Goal: Find specific page/section: Find specific page/section

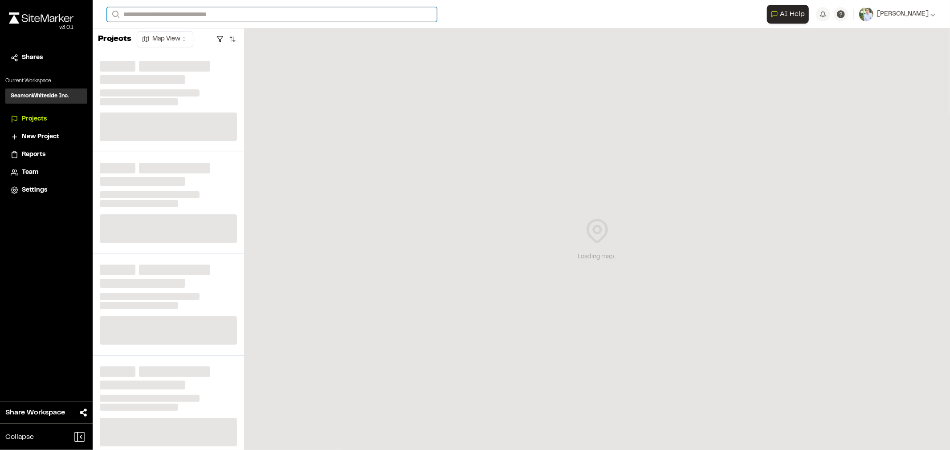
click at [245, 12] on input "Search" at bounding box center [272, 14] width 330 height 15
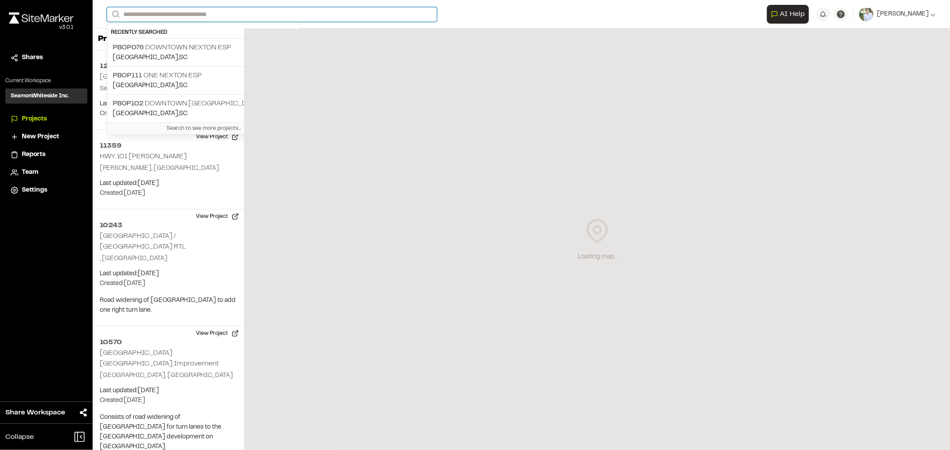
click at [245, 16] on input "Search" at bounding box center [272, 14] width 330 height 15
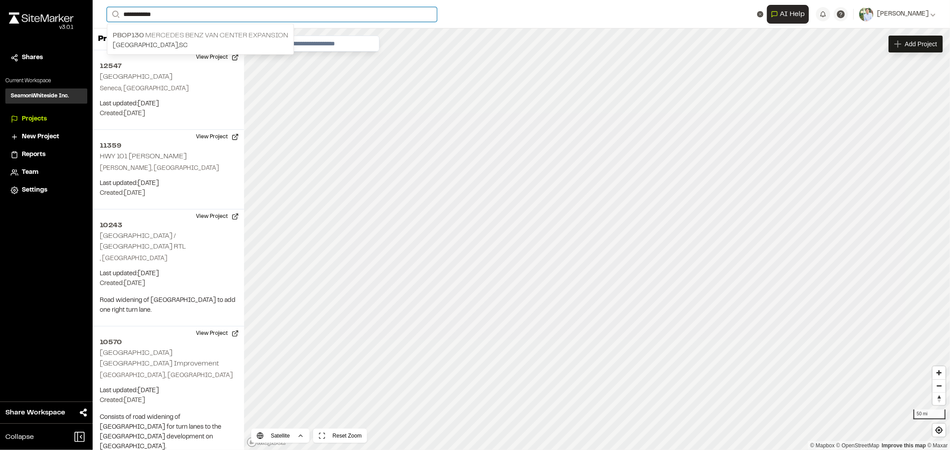
type input "**********"
click at [242, 15] on input "**********" at bounding box center [272, 14] width 330 height 15
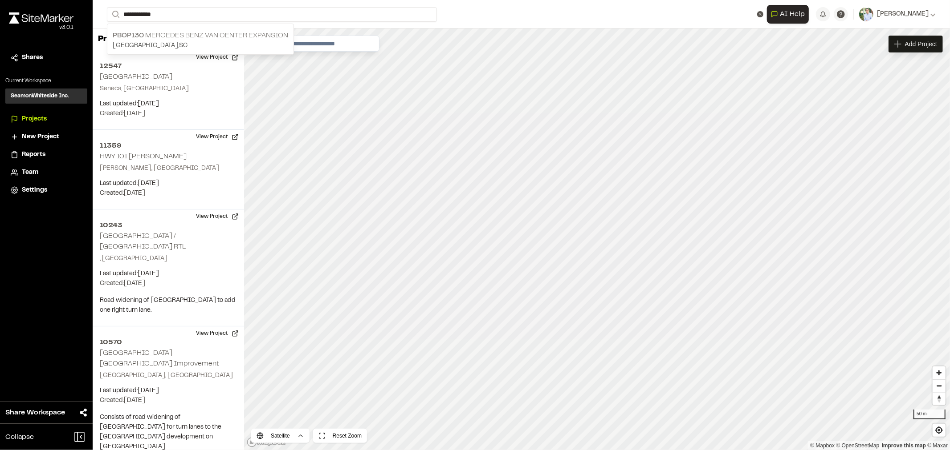
click at [208, 37] on p "PBOP130 Mercedes Benz Van Center Expansion" at bounding box center [200, 35] width 175 height 11
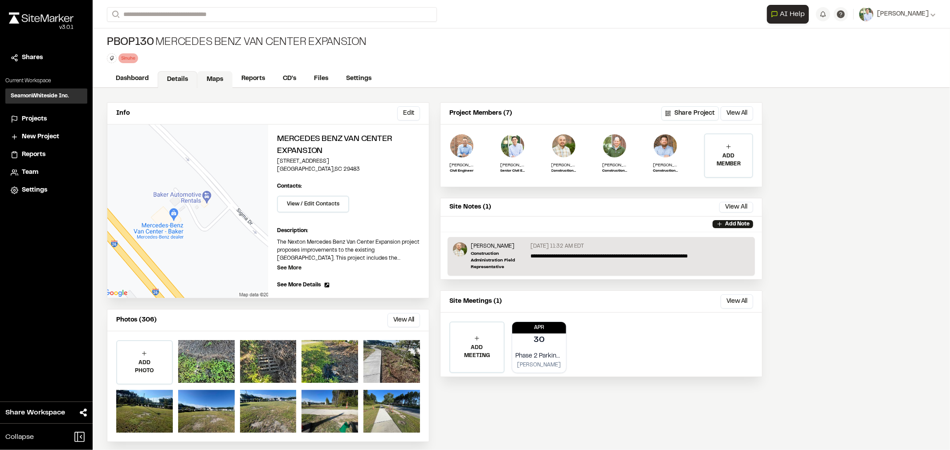
click at [217, 75] on link "Maps" at bounding box center [214, 79] width 35 height 17
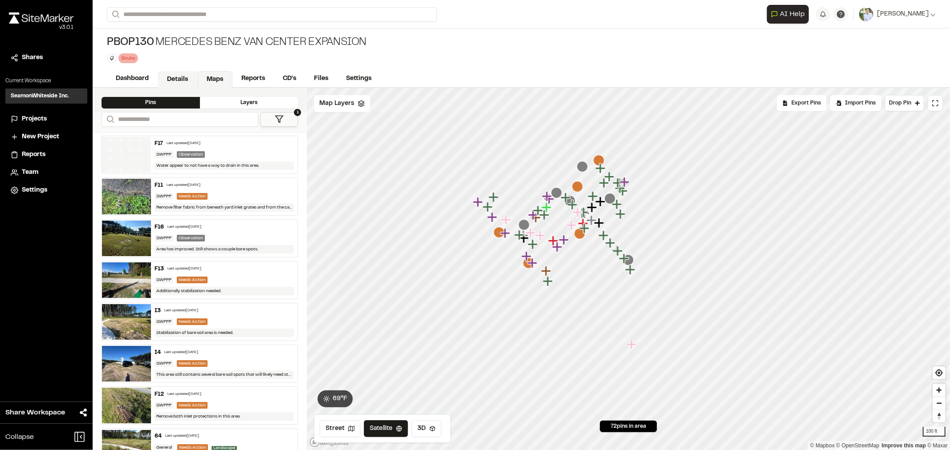
click at [176, 82] on link "Details" at bounding box center [178, 79] width 40 height 17
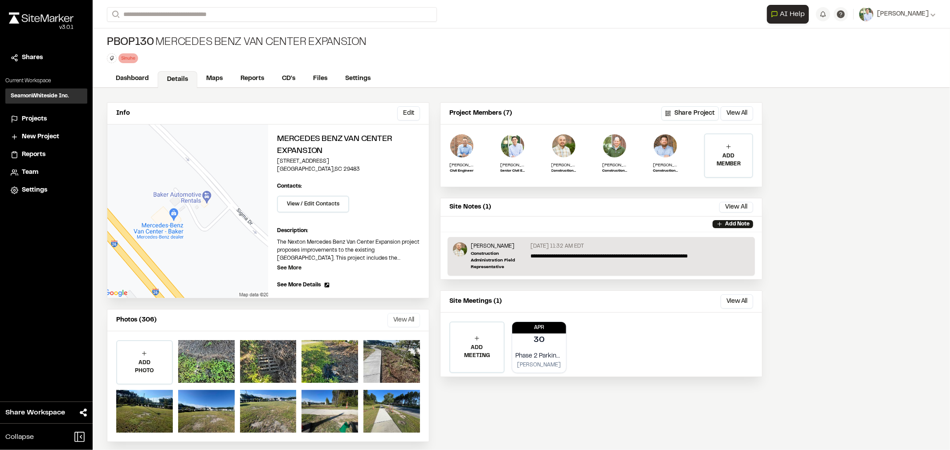
click at [404, 322] on button "View All" at bounding box center [403, 320] width 32 height 14
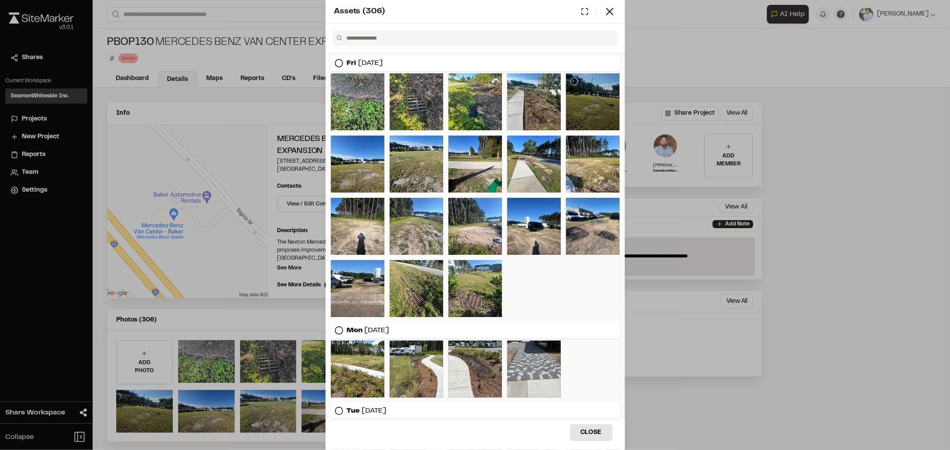
click at [579, 95] on div at bounding box center [592, 101] width 53 height 57
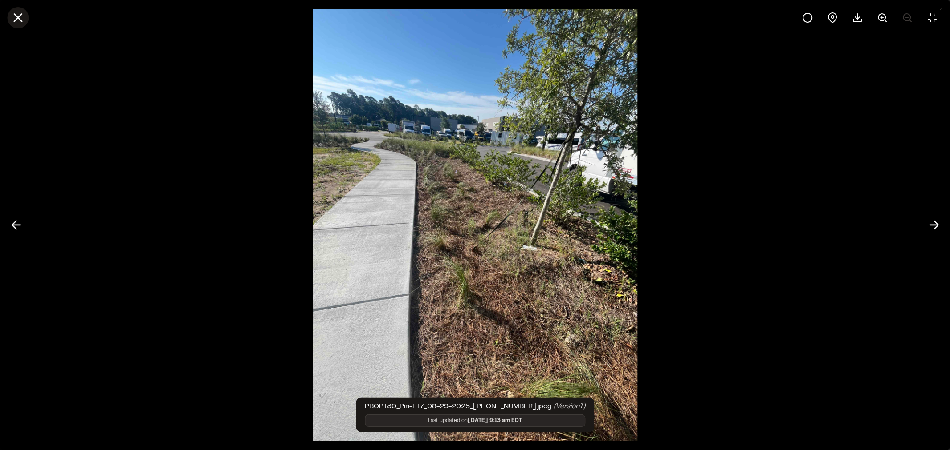
click at [18, 16] on icon at bounding box center [17, 17] width 15 height 15
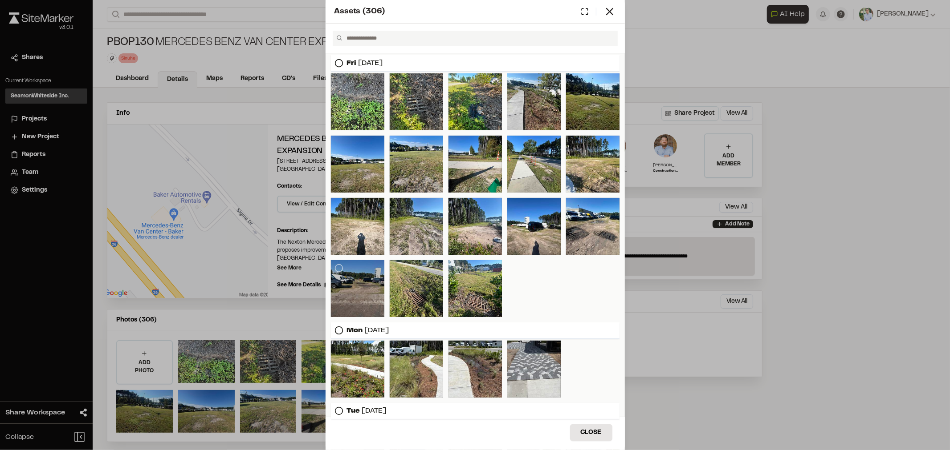
click at [366, 276] on div at bounding box center [357, 288] width 53 height 57
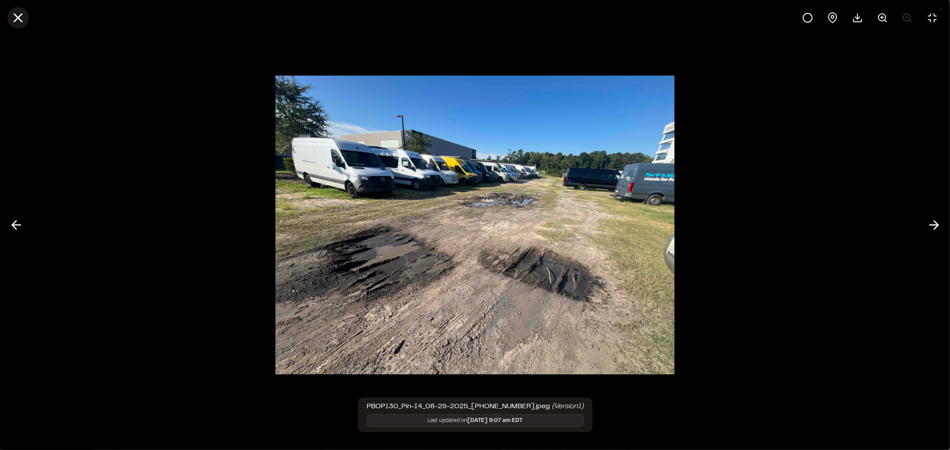
click at [15, 9] on button at bounding box center [17, 17] width 21 height 21
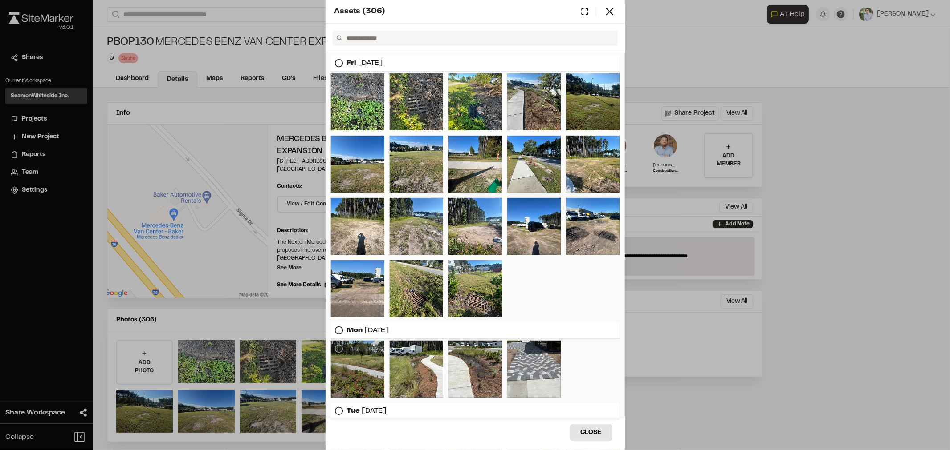
click at [366, 388] on div at bounding box center [357, 369] width 53 height 57
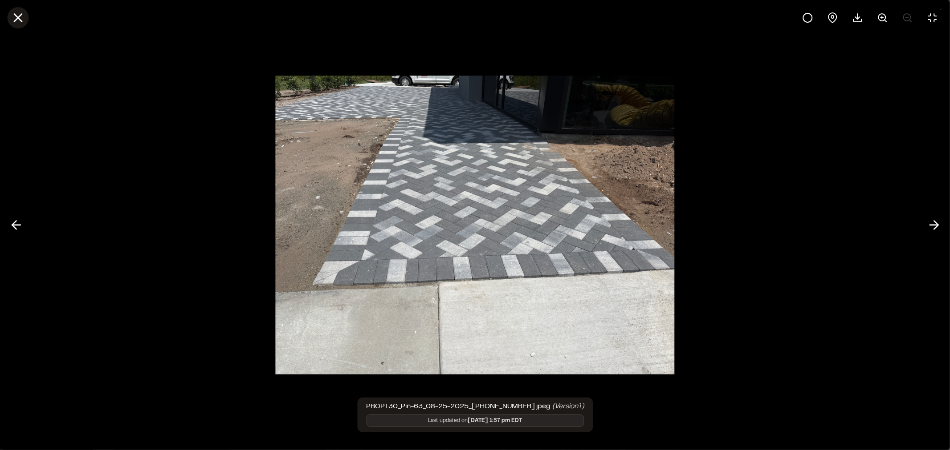
click at [13, 17] on icon at bounding box center [17, 17] width 15 height 15
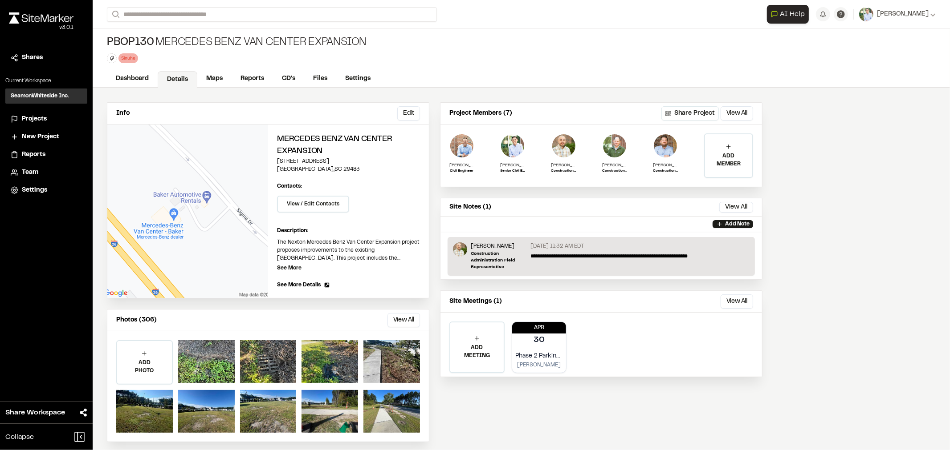
click at [247, 106] on div "Assets ( 306 ) [DATE] [DATE] [DATE] [DATE] Close Select Download Zoom to Pin Un…" at bounding box center [475, 232] width 950 height 450
click at [211, 79] on link "Maps" at bounding box center [214, 79] width 35 height 17
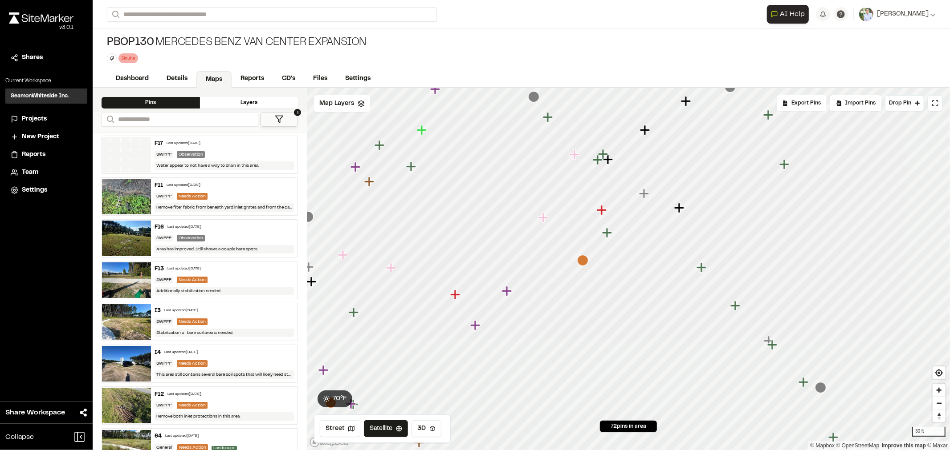
click at [603, 211] on icon "Map marker" at bounding box center [602, 210] width 10 height 10
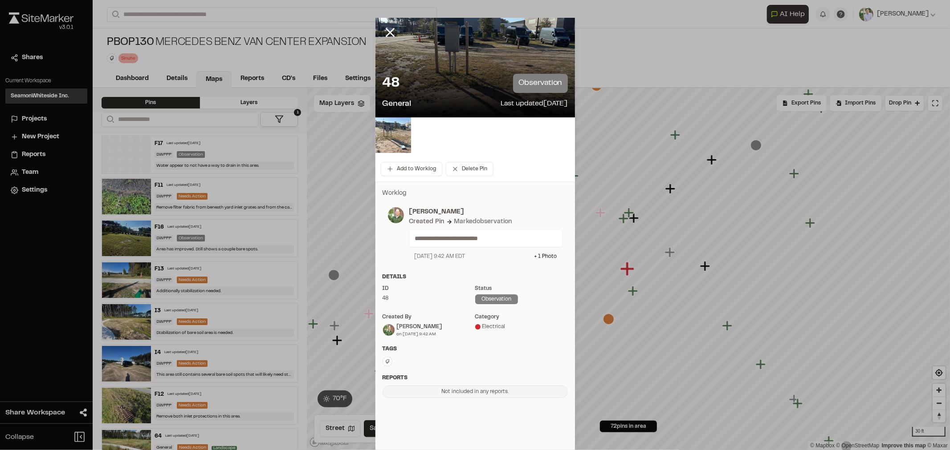
click at [392, 137] on img at bounding box center [393, 136] width 36 height 36
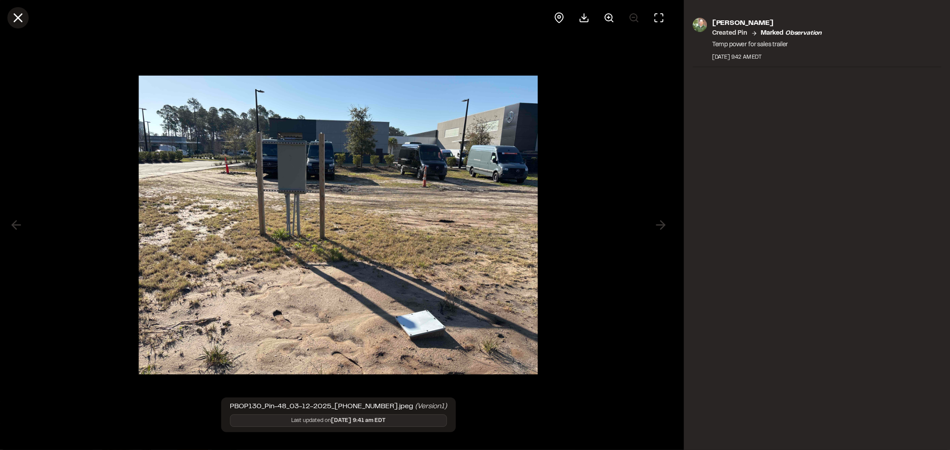
click at [20, 20] on line at bounding box center [18, 18] width 8 height 8
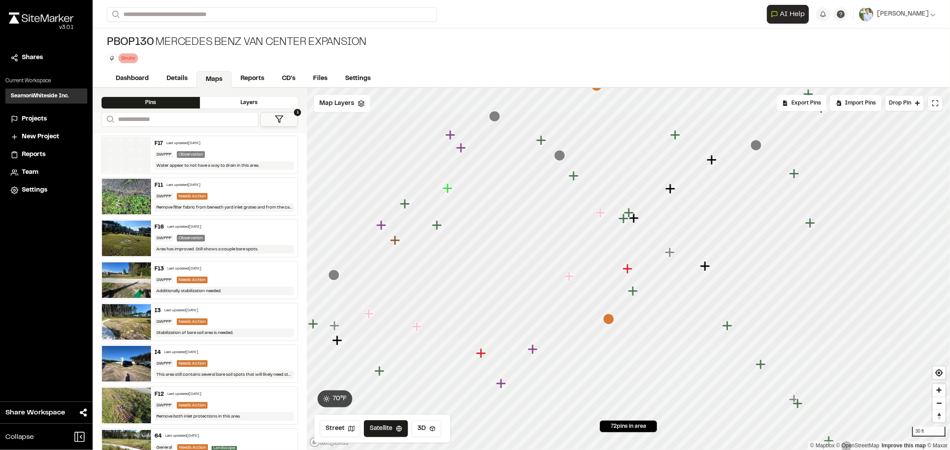
click at [634, 291] on icon "Map marker" at bounding box center [633, 291] width 10 height 10
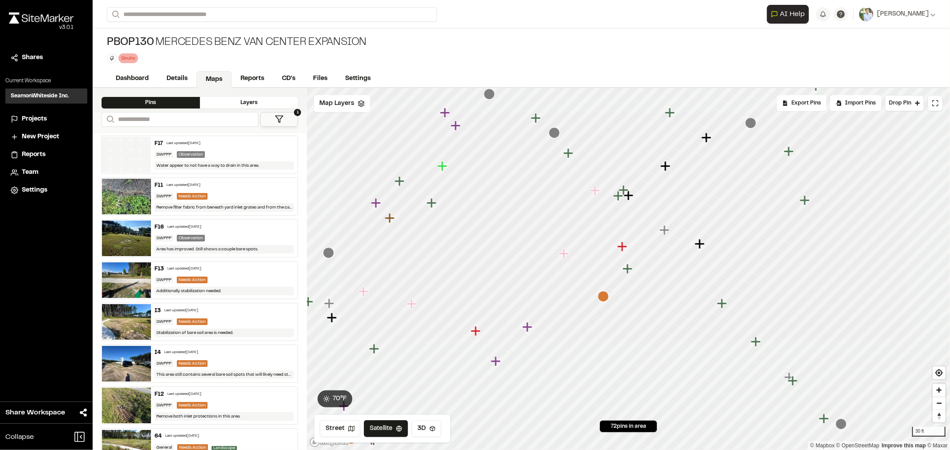
click at [567, 252] on icon "Map marker" at bounding box center [565, 254] width 12 height 12
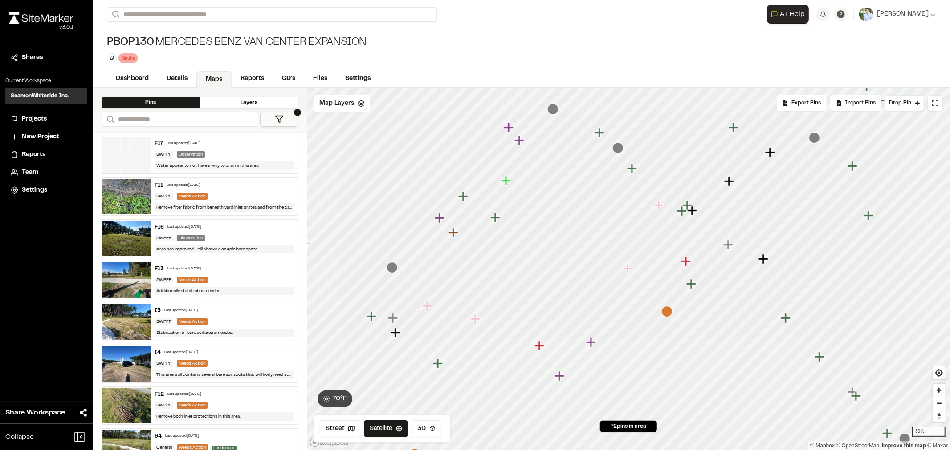
click at [591, 347] on icon "Map marker" at bounding box center [591, 342] width 10 height 10
click at [590, 344] on icon "Map marker" at bounding box center [590, 344] width 10 height 10
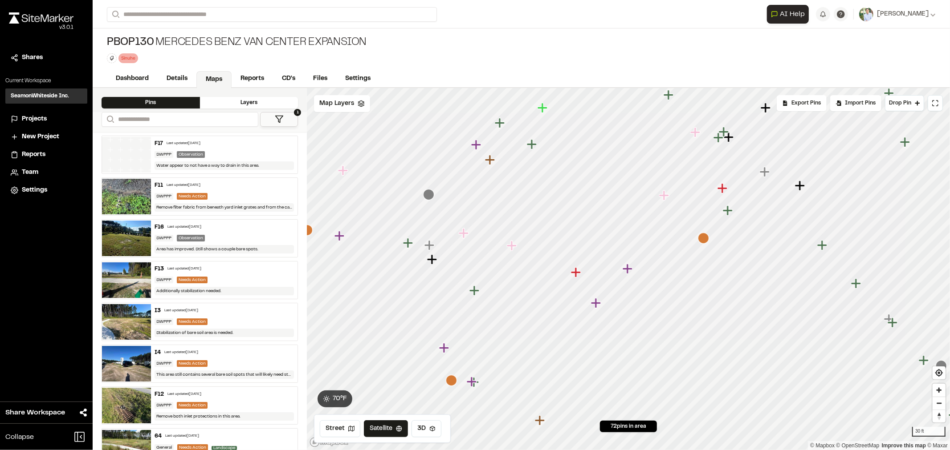
click at [575, 269] on icon "Map marker" at bounding box center [576, 273] width 10 height 10
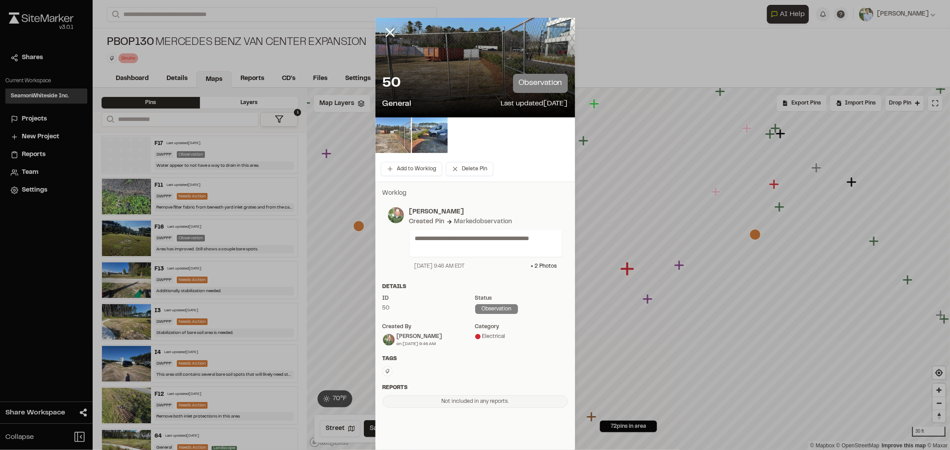
click at [394, 131] on img at bounding box center [393, 136] width 36 height 36
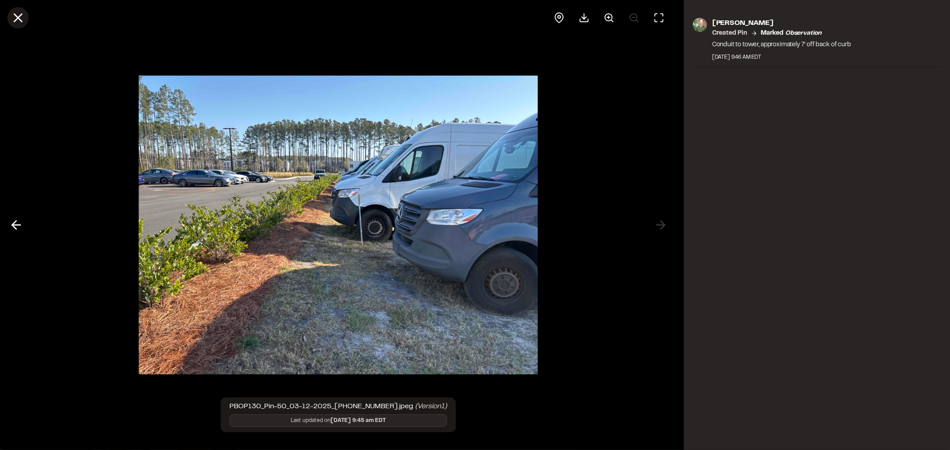
click at [28, 20] on button at bounding box center [17, 17] width 21 height 21
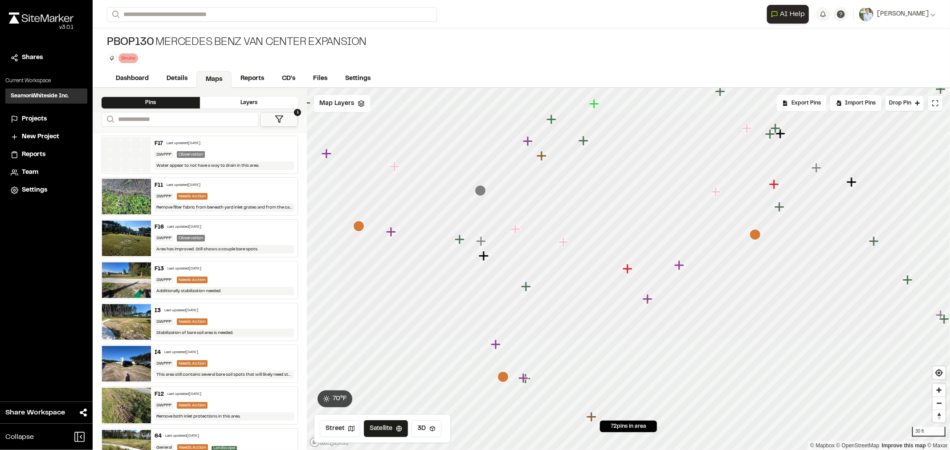
click at [715, 191] on icon "Map marker" at bounding box center [715, 192] width 10 height 10
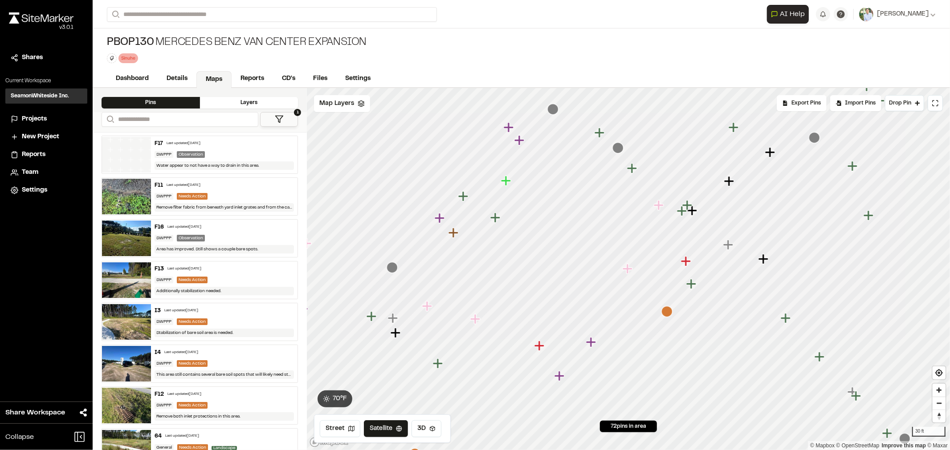
click at [688, 259] on icon "Map marker" at bounding box center [687, 262] width 12 height 12
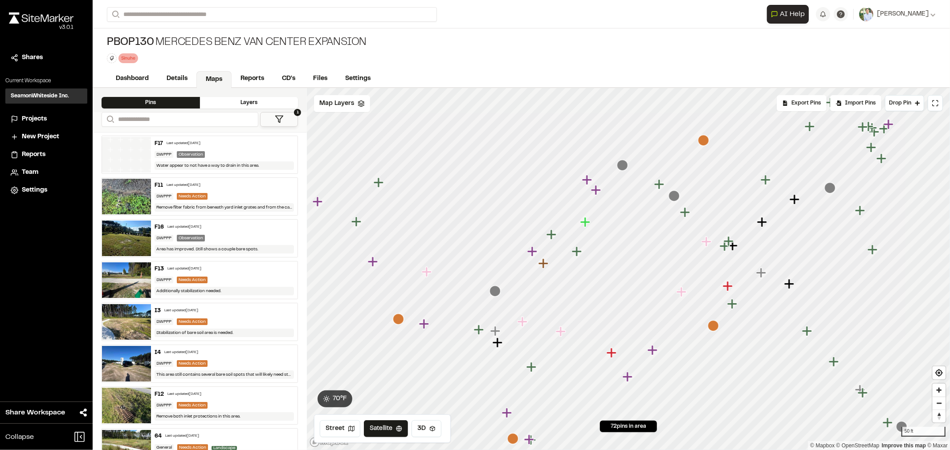
click at [524, 323] on icon "Map marker" at bounding box center [522, 322] width 10 height 10
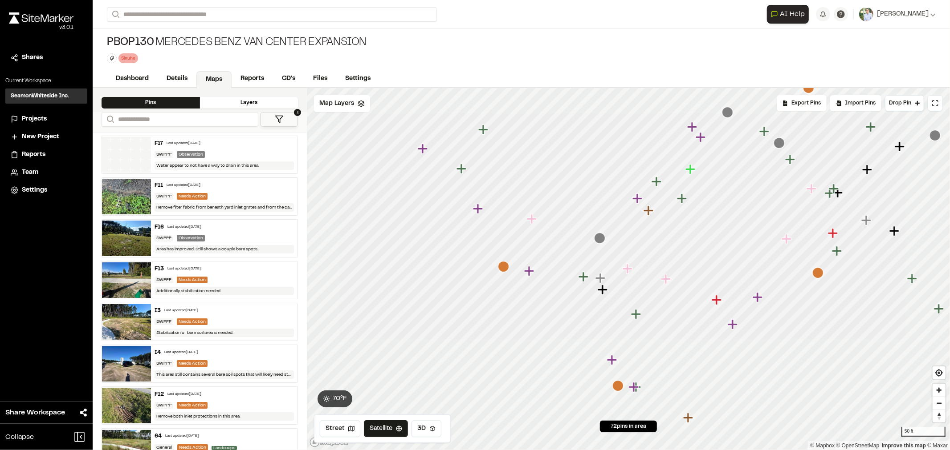
click at [718, 299] on icon "Map marker" at bounding box center [716, 300] width 10 height 10
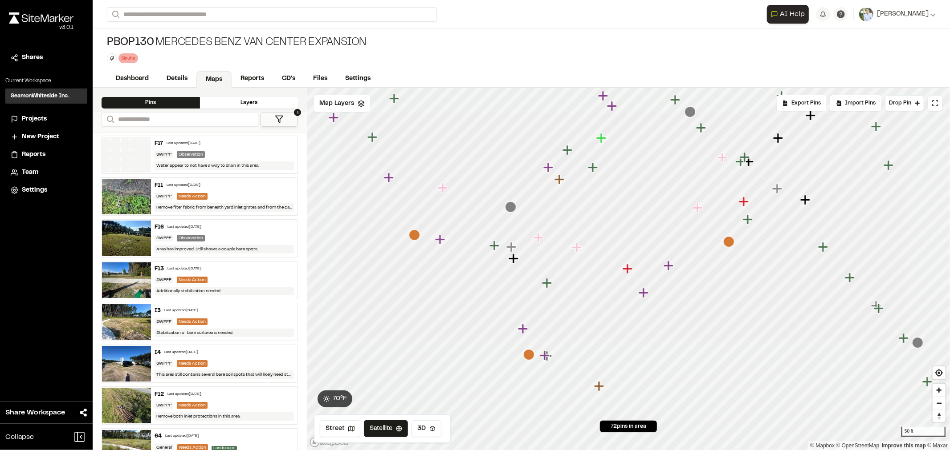
click at [625, 268] on icon "Map marker" at bounding box center [628, 270] width 12 height 12
click at [741, 203] on icon "Map marker" at bounding box center [745, 202] width 12 height 12
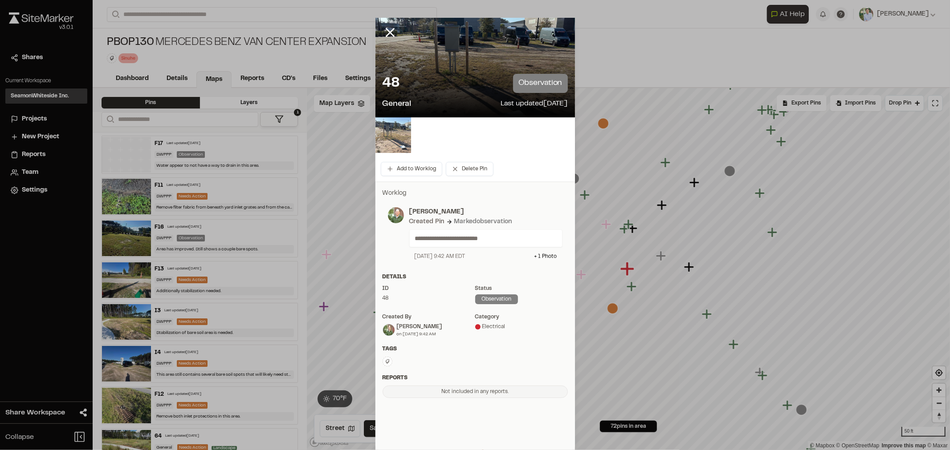
click at [389, 150] on img at bounding box center [393, 136] width 36 height 36
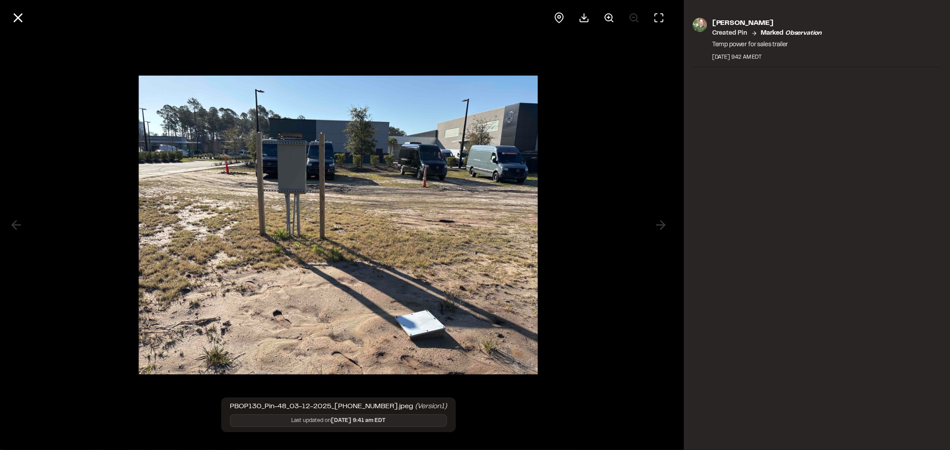
drag, startPoint x: 12, startPoint y: 23, endPoint x: 10, endPoint y: 18, distance: 5.6
click at [12, 23] on icon at bounding box center [17, 17] width 15 height 15
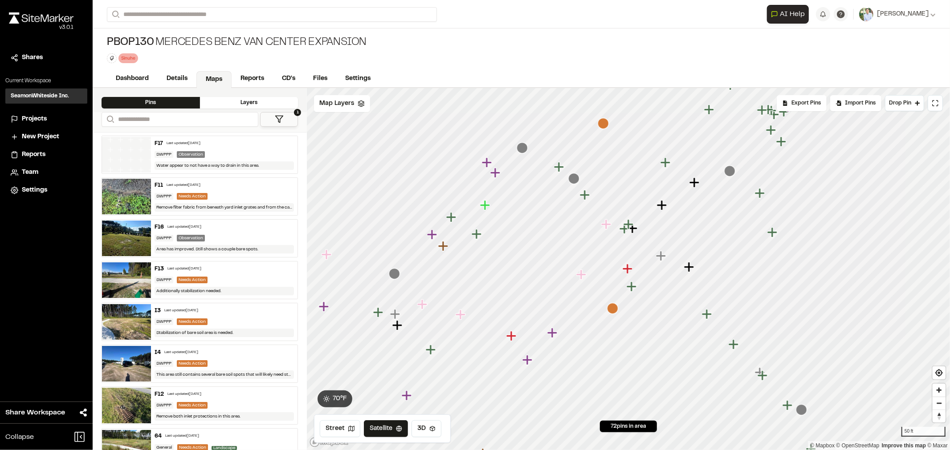
click at [613, 310] on icon "Map marker" at bounding box center [612, 308] width 11 height 11
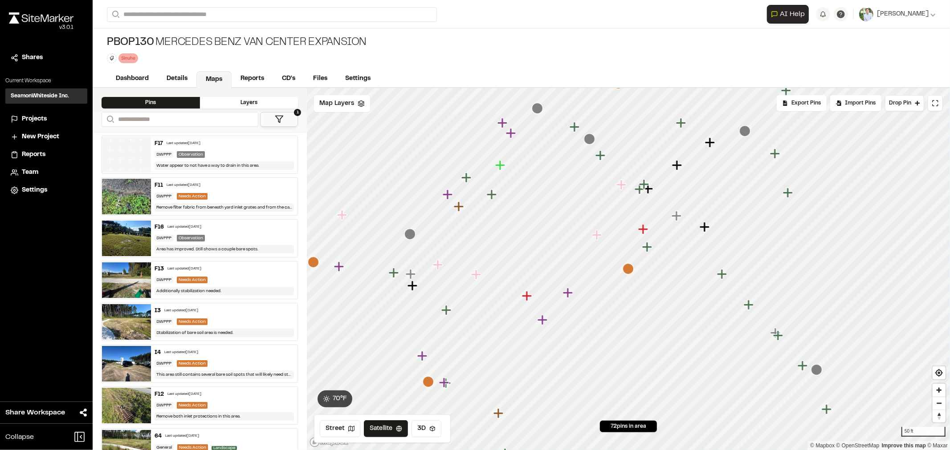
click at [644, 248] on icon "Map marker" at bounding box center [647, 247] width 10 height 10
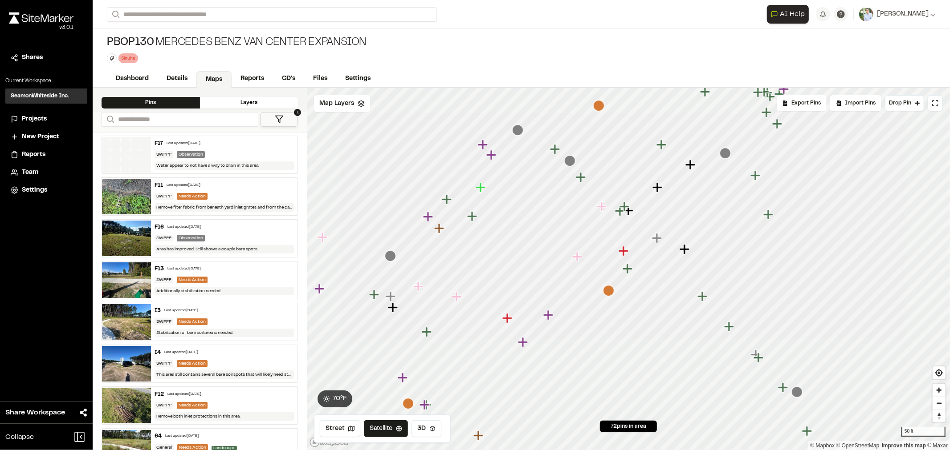
click at [270, 117] on button "1" at bounding box center [279, 119] width 38 height 15
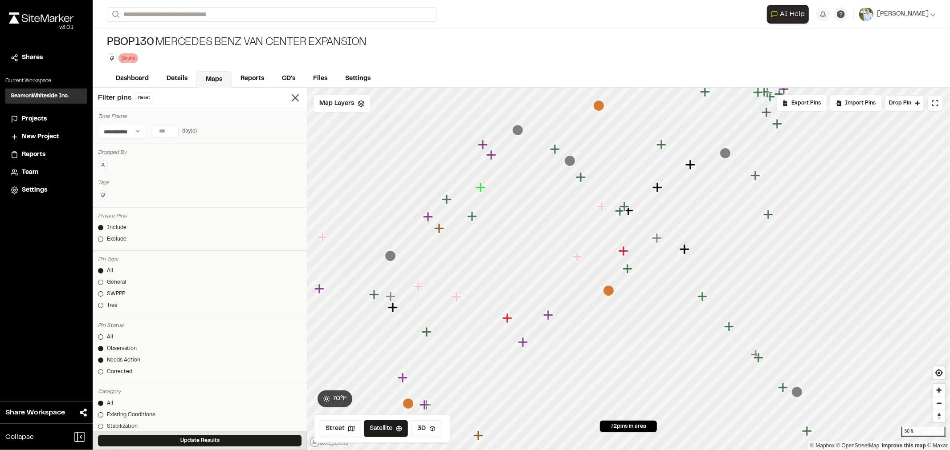
click at [103, 162] on icon at bounding box center [102, 164] width 5 height 5
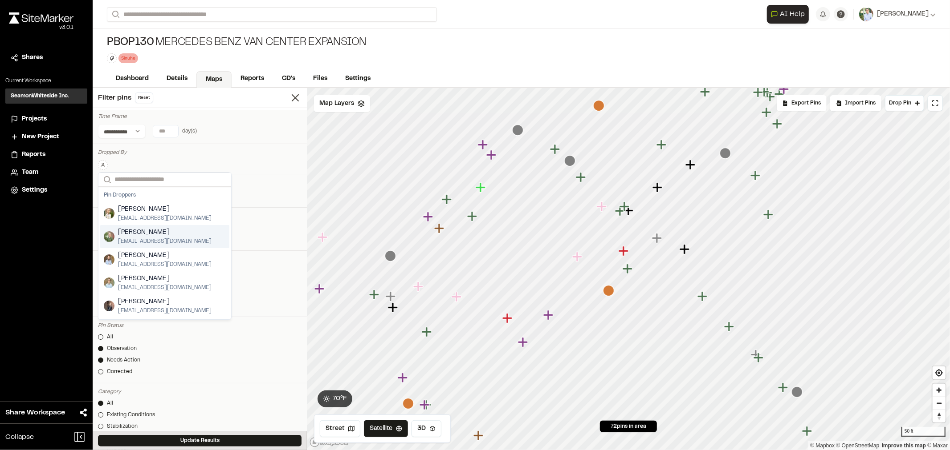
click at [148, 238] on span "[EMAIL_ADDRESS][DOMAIN_NAME]" at bounding box center [164, 242] width 93 height 8
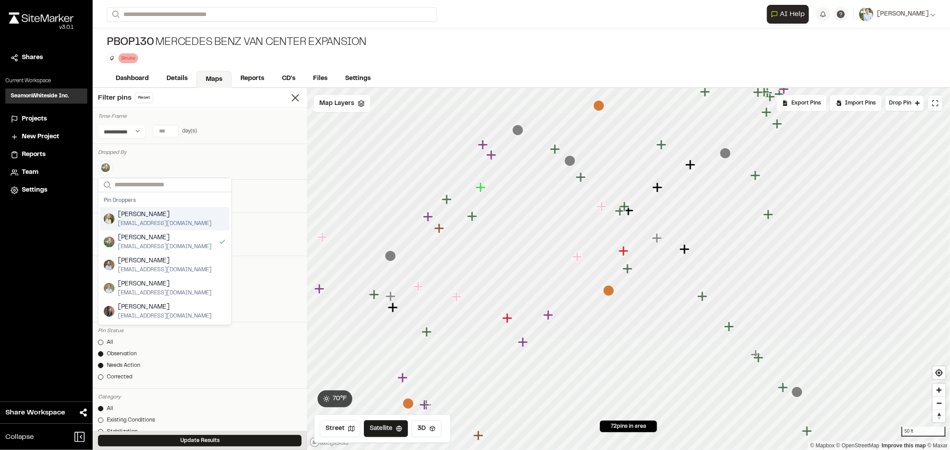
click at [263, 125] on div "**********" at bounding box center [199, 131] width 203 height 14
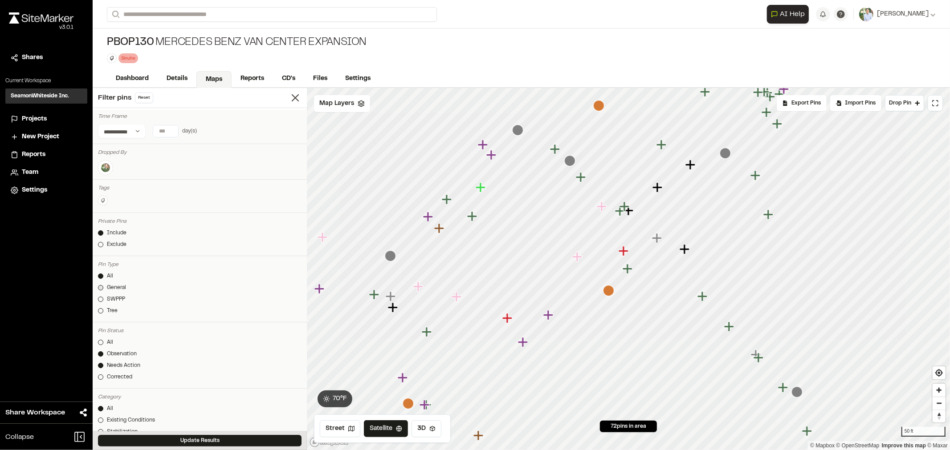
click at [117, 289] on div "General" at bounding box center [116, 288] width 19 height 8
click at [170, 440] on button "Update Results" at bounding box center [199, 441] width 203 height 12
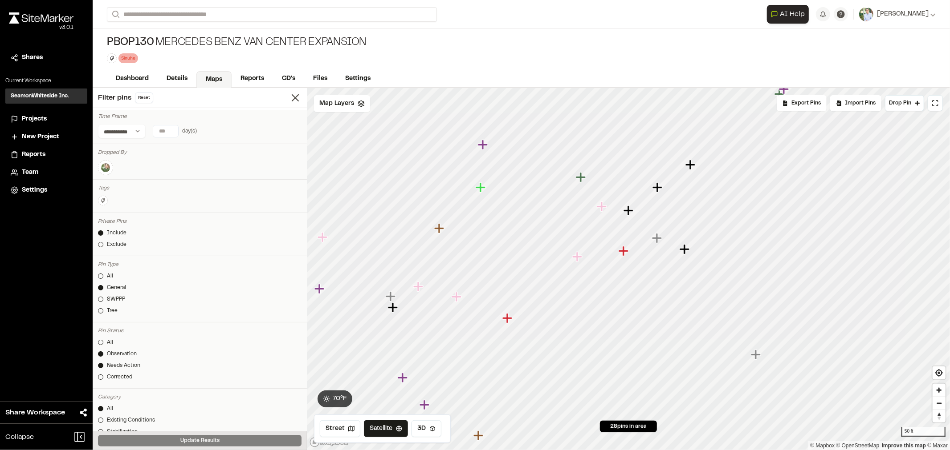
click at [507, 318] on icon "Map marker" at bounding box center [507, 318] width 10 height 10
click at [599, 385] on icon "Map marker" at bounding box center [599, 386] width 10 height 10
click at [625, 270] on icon "Map marker" at bounding box center [628, 270] width 12 height 12
click at [575, 239] on icon "Map marker" at bounding box center [573, 238] width 10 height 10
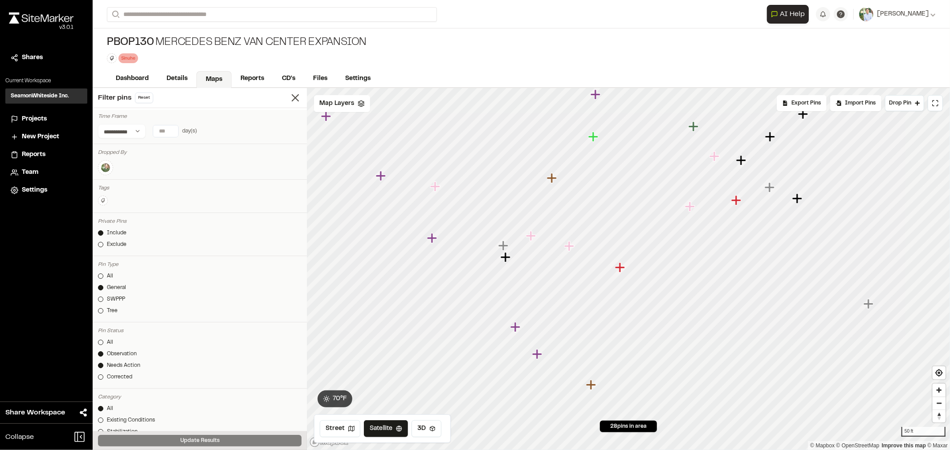
click at [733, 201] on icon "Map marker" at bounding box center [736, 200] width 10 height 10
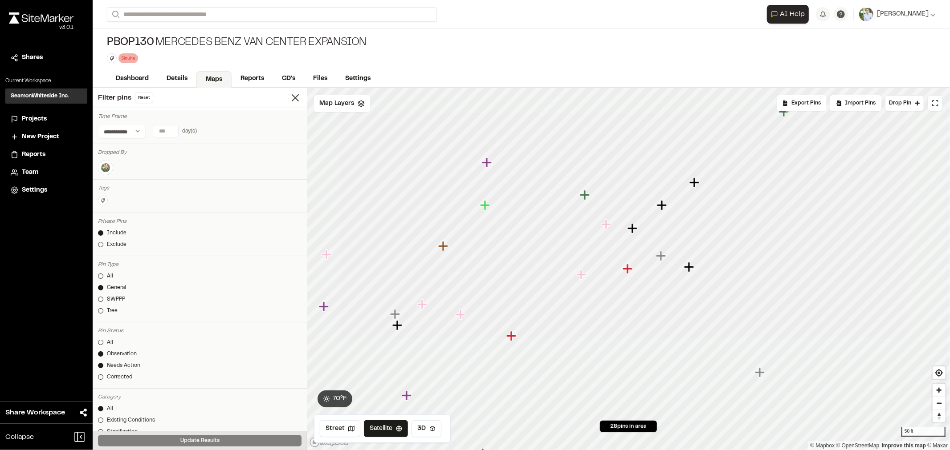
click at [634, 228] on icon "Map marker" at bounding box center [632, 228] width 10 height 10
click at [656, 246] on icon "Map marker" at bounding box center [656, 246] width 10 height 10
click at [660, 248] on icon "Map marker" at bounding box center [660, 246] width 10 height 10
click at [539, 311] on icon "Map marker" at bounding box center [539, 311] width 10 height 10
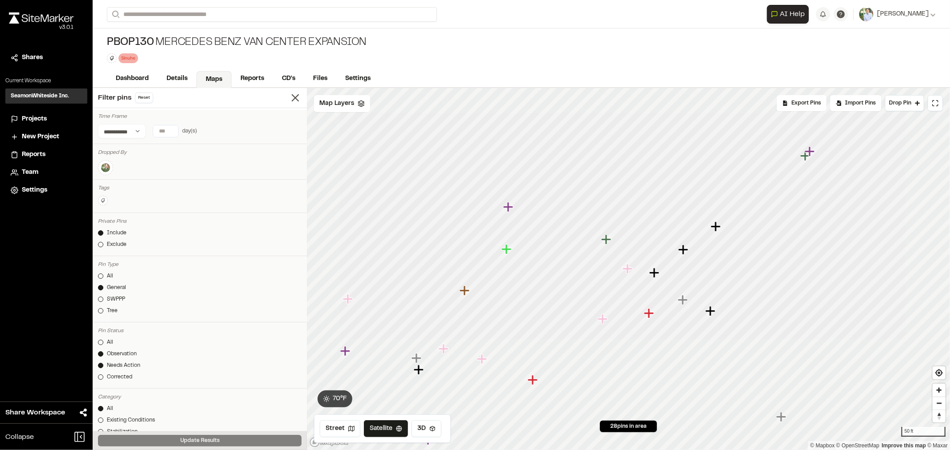
click at [603, 319] on icon "Map marker" at bounding box center [602, 319] width 10 height 10
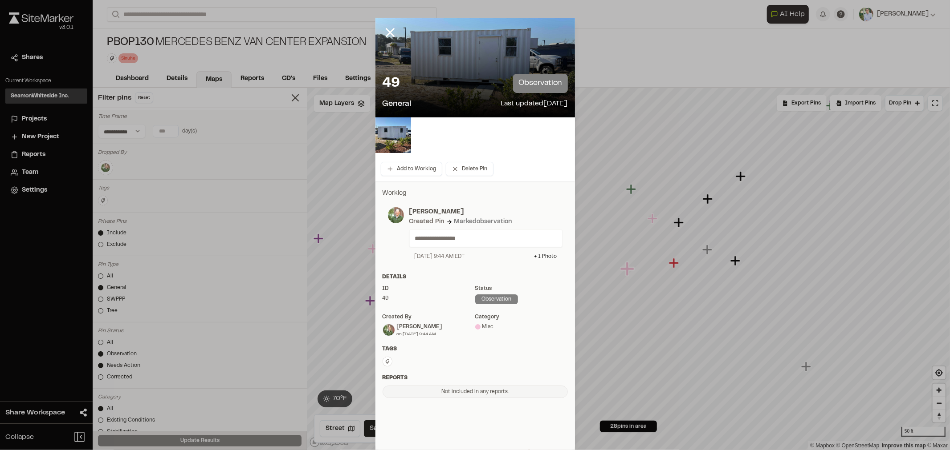
click at [407, 138] on div at bounding box center [474, 136] width 199 height 36
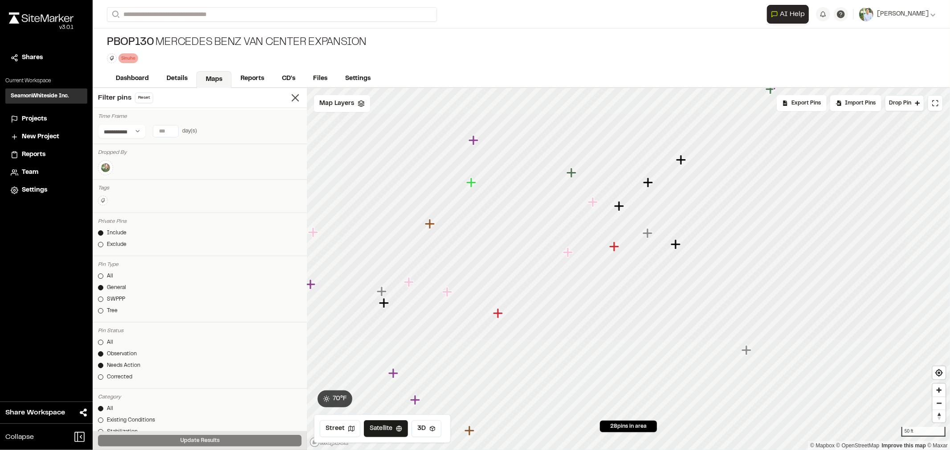
click at [616, 247] on icon "Map marker" at bounding box center [614, 247] width 10 height 10
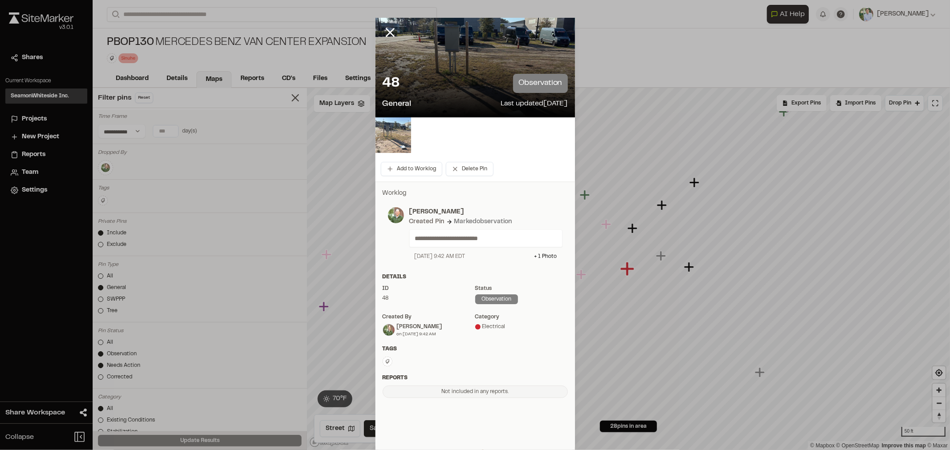
click at [393, 134] on img at bounding box center [393, 136] width 36 height 36
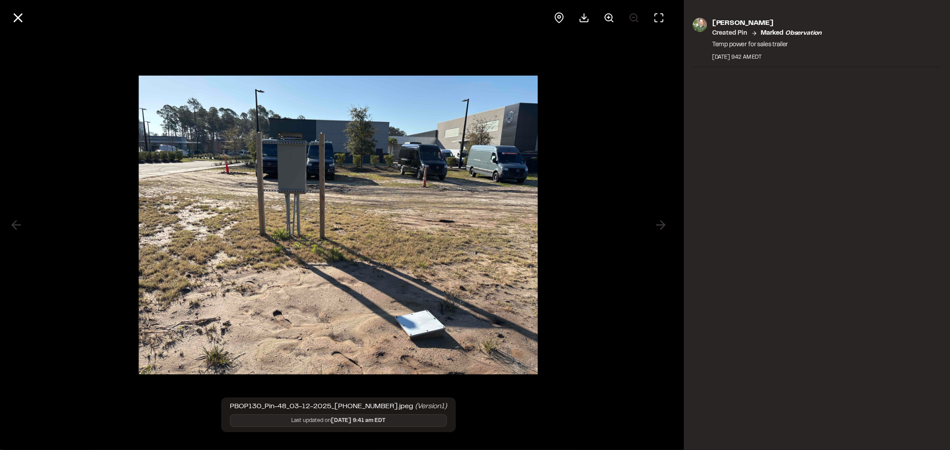
click at [428, 327] on img at bounding box center [338, 225] width 399 height 317
click at [90, 32] on div at bounding box center [338, 18] width 676 height 36
click at [18, 12] on icon at bounding box center [17, 17] width 15 height 15
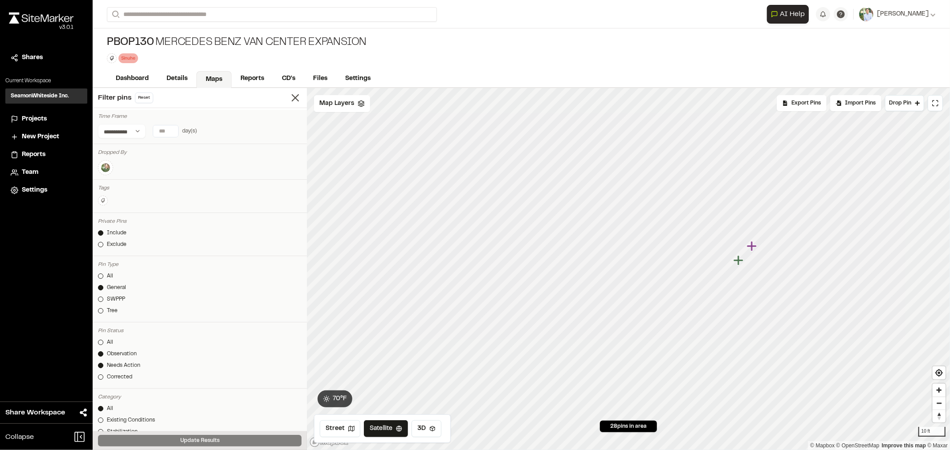
click at [748, 245] on icon "Map marker" at bounding box center [752, 246] width 10 height 10
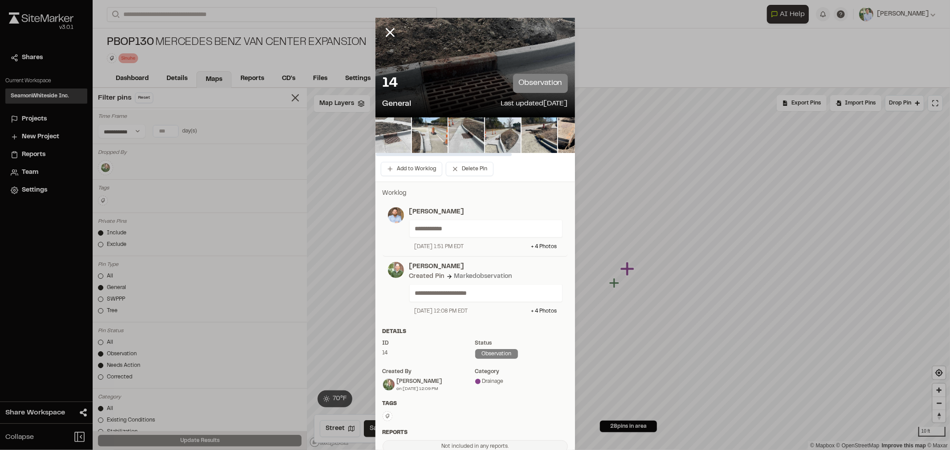
click at [389, 122] on img at bounding box center [393, 136] width 36 height 36
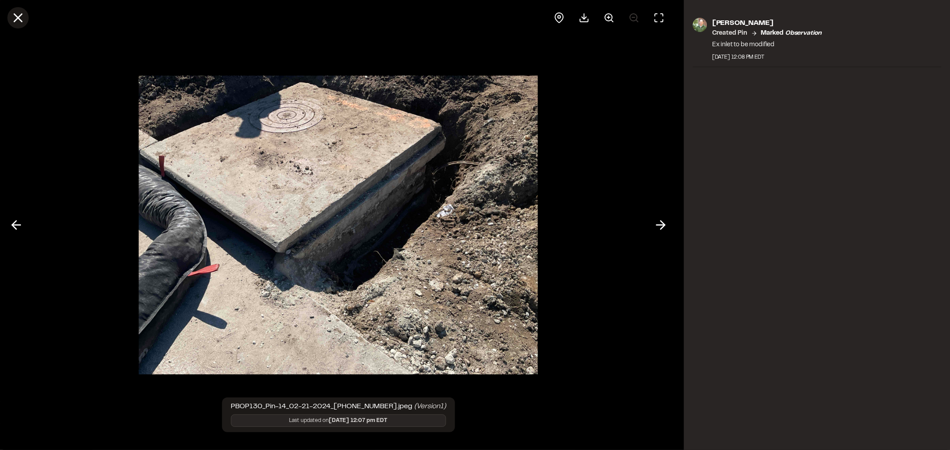
click at [15, 15] on line at bounding box center [18, 18] width 8 height 8
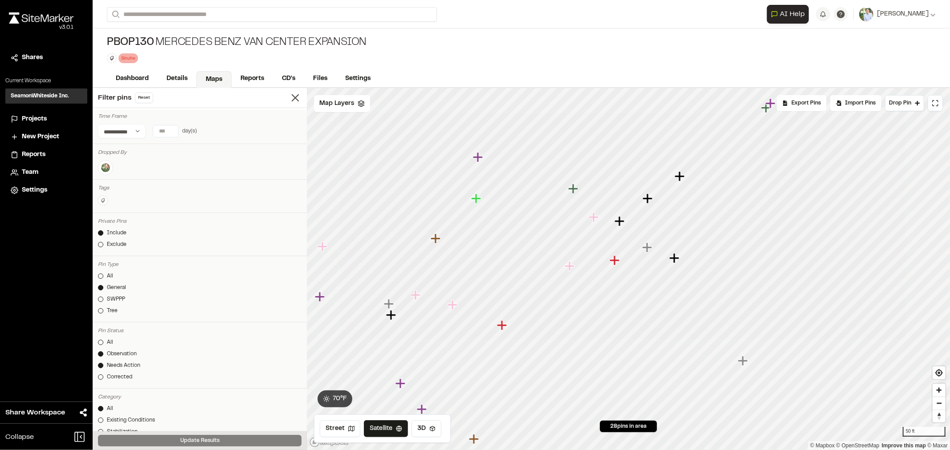
click at [593, 217] on icon "Map marker" at bounding box center [593, 217] width 10 height 10
click at [168, 78] on link "Details" at bounding box center [178, 79] width 40 height 17
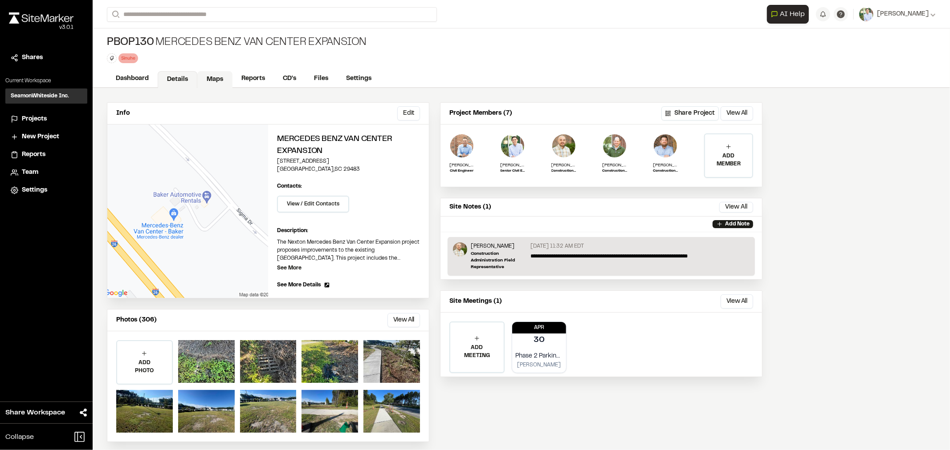
click at [206, 73] on link "Maps" at bounding box center [214, 79] width 35 height 17
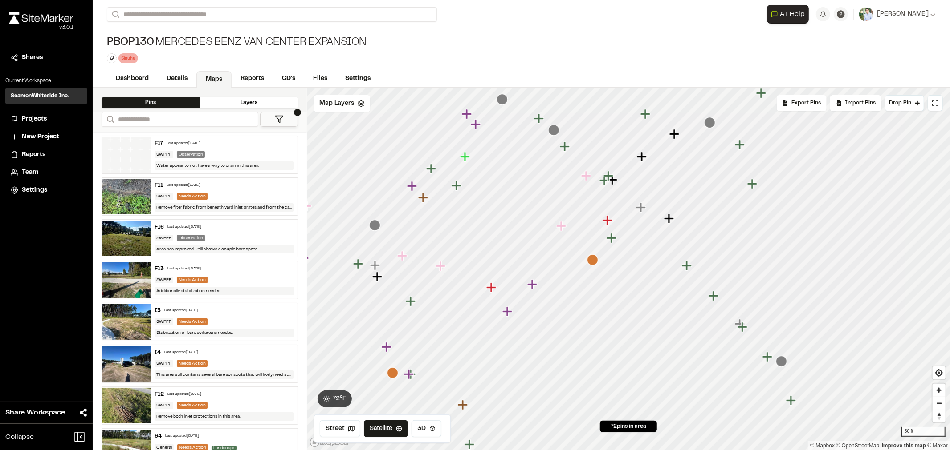
click at [605, 183] on icon "Map marker" at bounding box center [604, 180] width 10 height 10
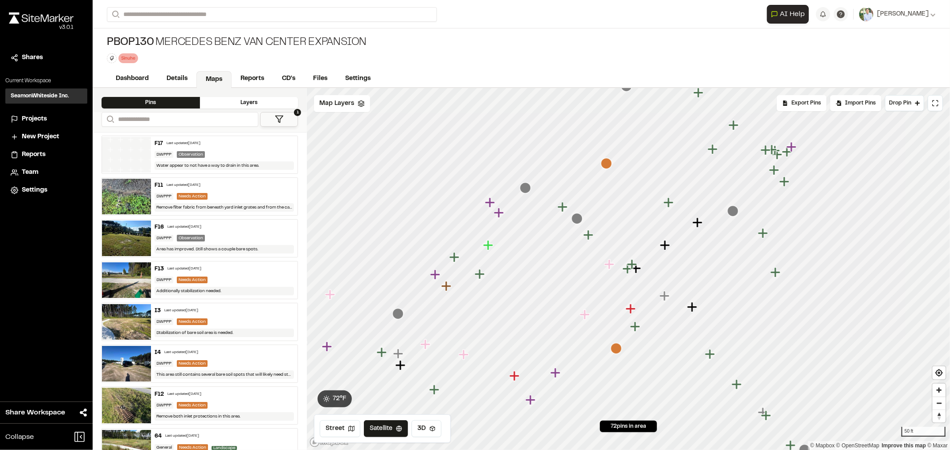
click at [632, 264] on icon "Map marker" at bounding box center [632, 265] width 10 height 10
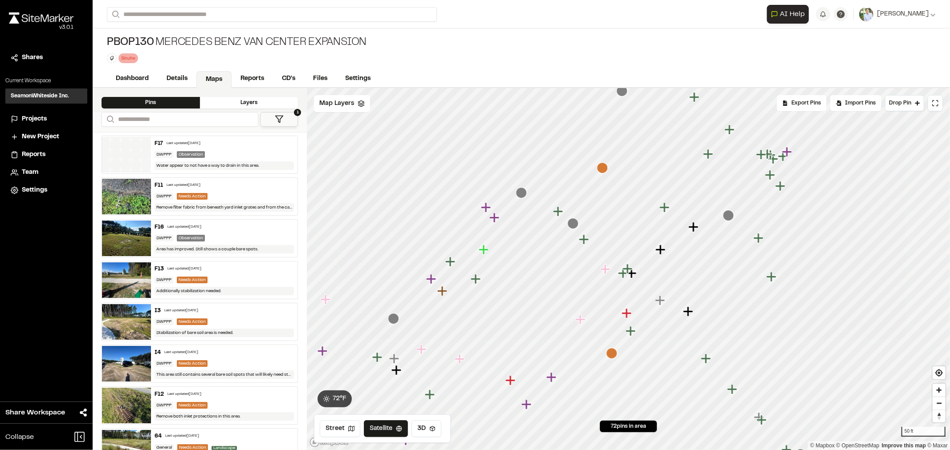
click at [581, 241] on icon "Map marker" at bounding box center [584, 240] width 10 height 10
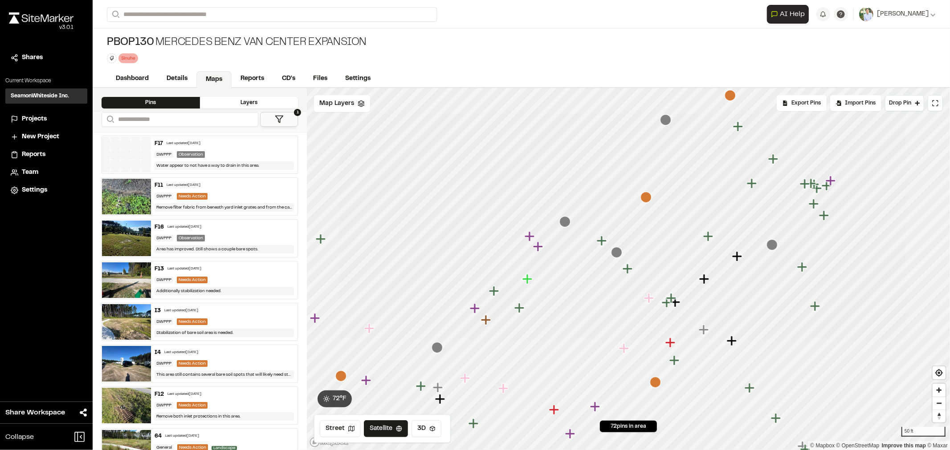
click at [676, 303] on icon "Map marker" at bounding box center [672, 299] width 12 height 12
